Goal: Find specific fact: Find specific fact

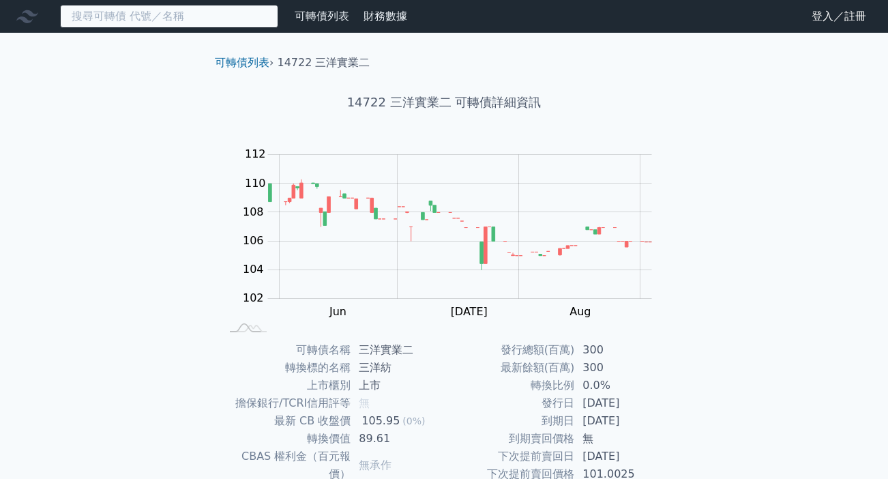
click at [141, 14] on input at bounding box center [169, 16] width 218 height 23
paste input "68541錼創科技一KY創"
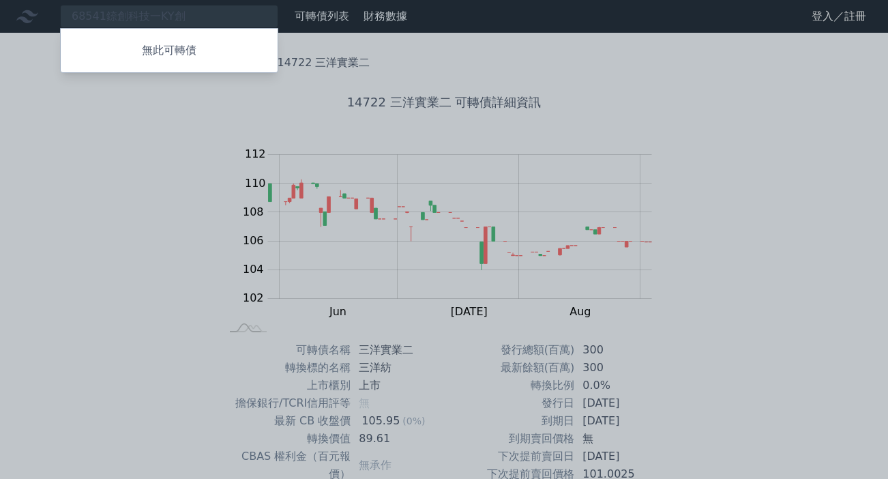
click at [219, 12] on div at bounding box center [444, 239] width 888 height 479
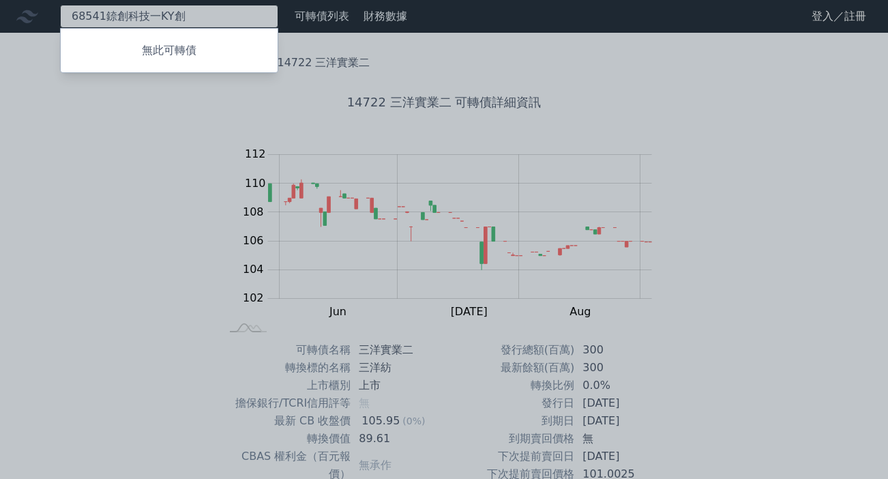
click at [208, 15] on div "68541錼創科技一KY創 無此可轉債" at bounding box center [169, 16] width 218 height 23
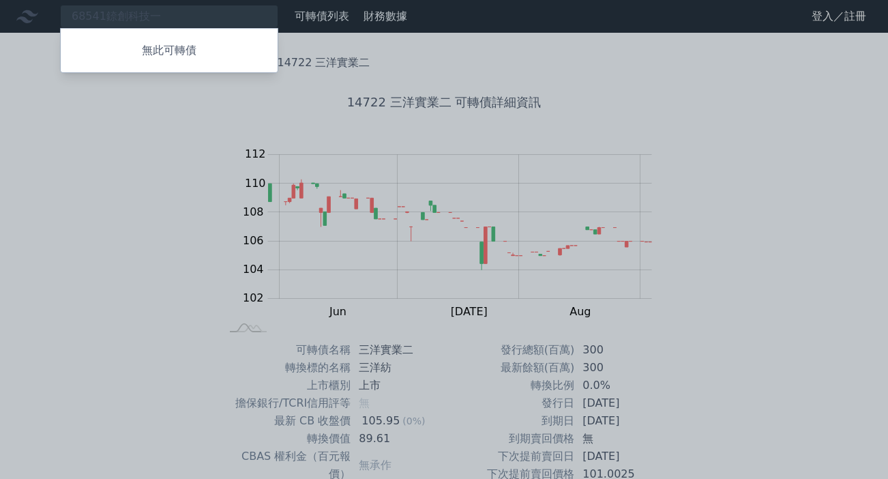
click at [164, 11] on div at bounding box center [444, 239] width 888 height 479
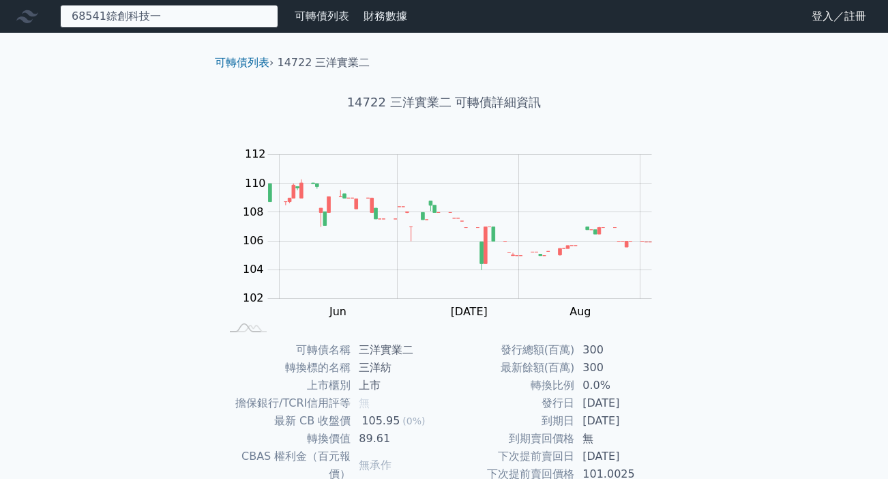
click at [173, 18] on div "68541錼創科技一 無此可轉債" at bounding box center [169, 16] width 218 height 23
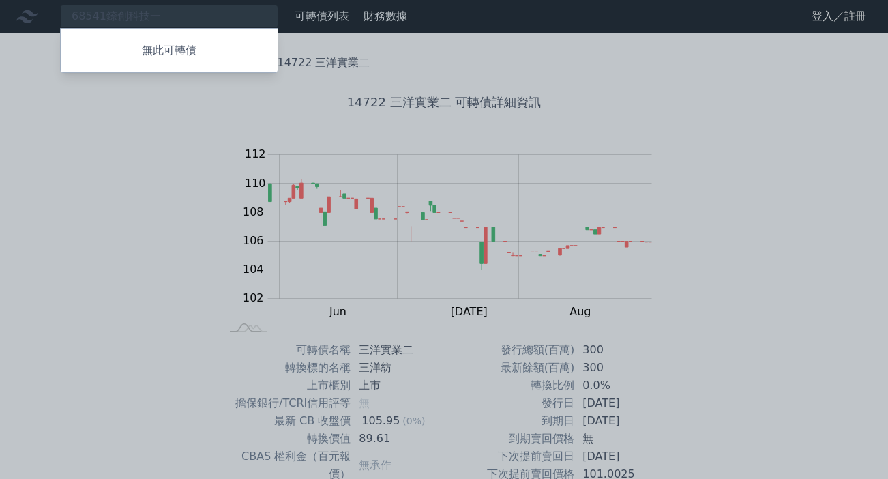
click at [104, 16] on div at bounding box center [444, 239] width 888 height 479
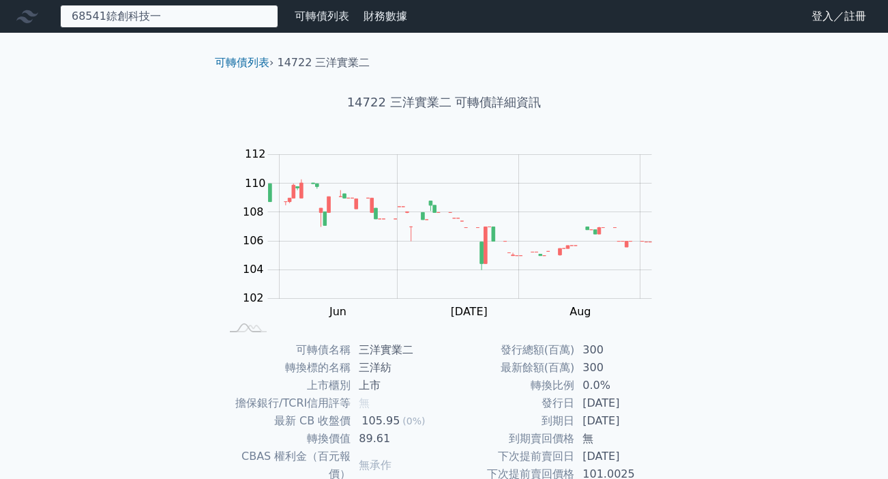
click at [167, 18] on div "68541錼創科技一 無此可轉債" at bounding box center [169, 16] width 218 height 23
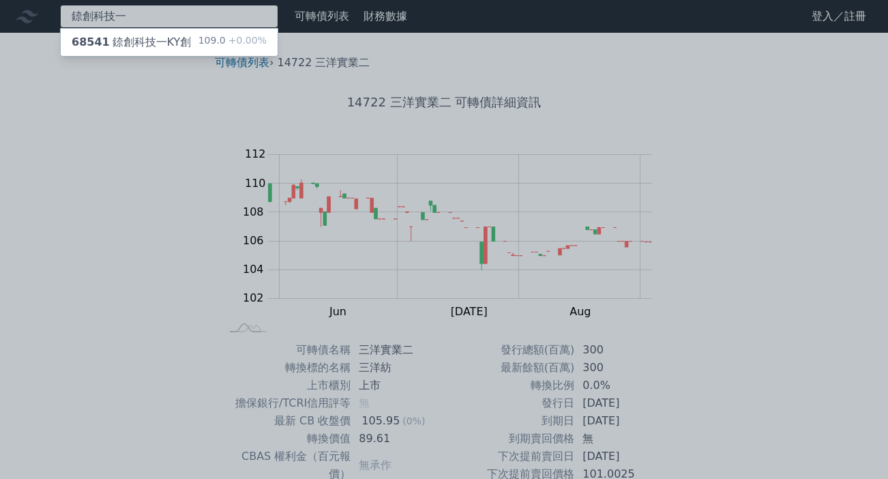
type input "錼創科技一"
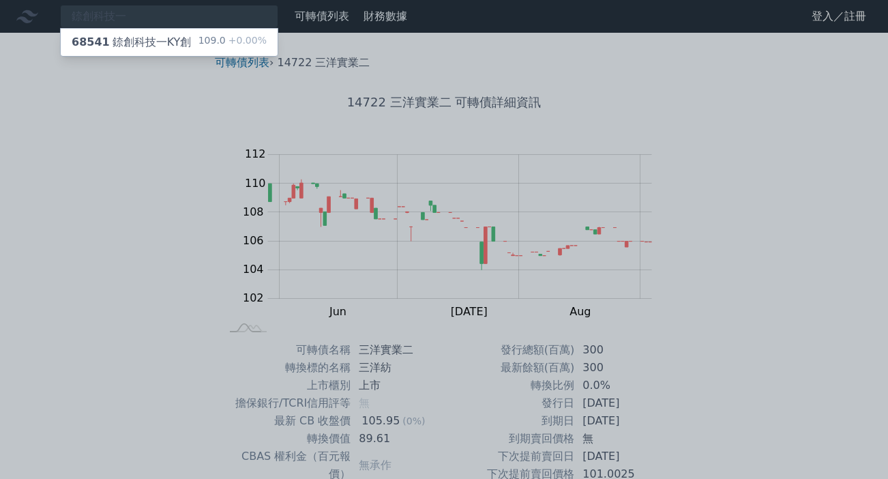
click at [155, 41] on div "68541 錼創科技一KY創" at bounding box center [131, 42] width 119 height 16
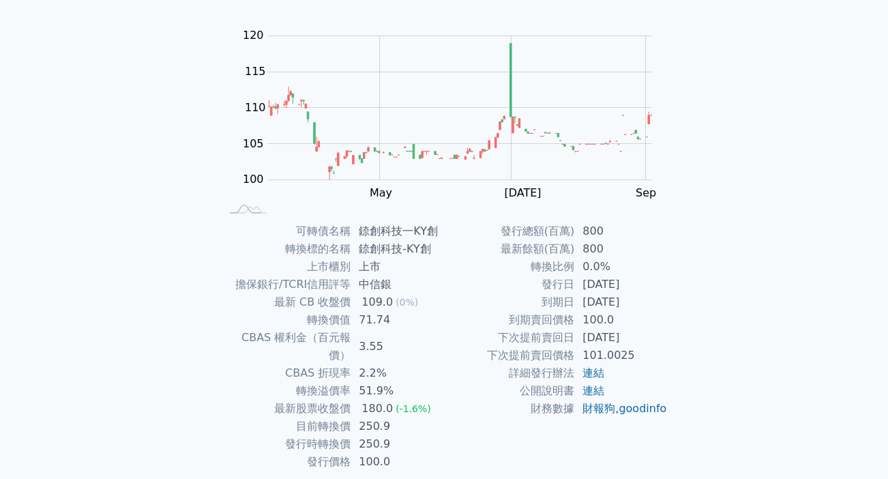
scroll to position [153, 0]
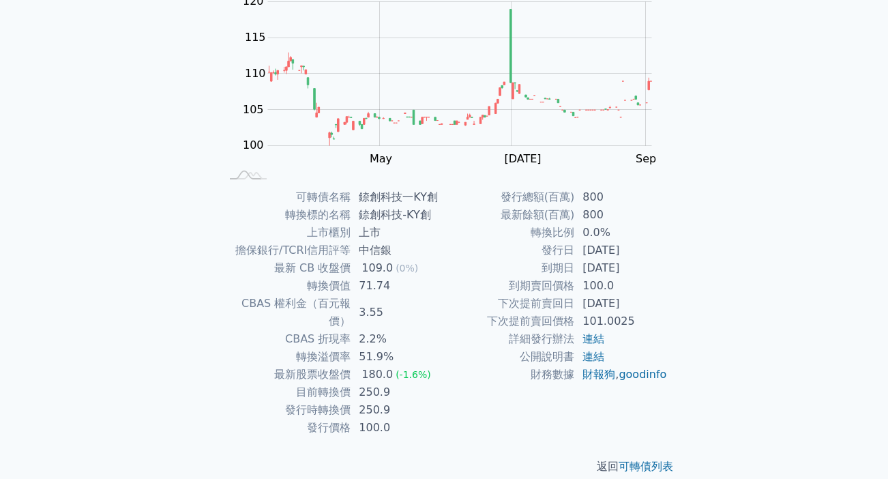
drag, startPoint x: 584, startPoint y: 267, endPoint x: 649, endPoint y: 267, distance: 64.8
click at [649, 267] on td "[DATE]" at bounding box center [621, 268] width 93 height 18
copy td "[DATE]"
